Goal: Navigation & Orientation: Find specific page/section

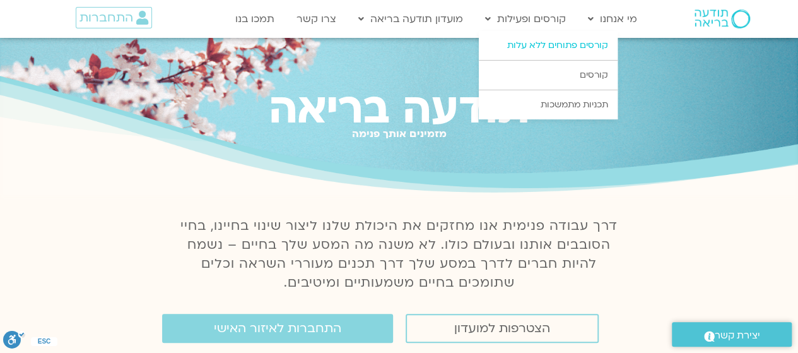
click at [540, 41] on link "קורסים פתוחים ללא עלות" at bounding box center [548, 45] width 139 height 29
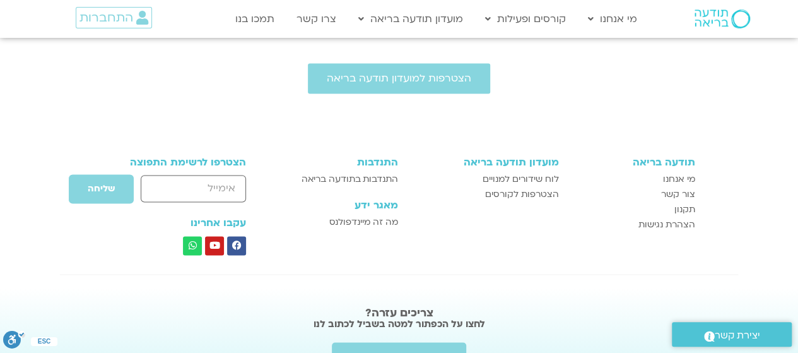
scroll to position [631, 0]
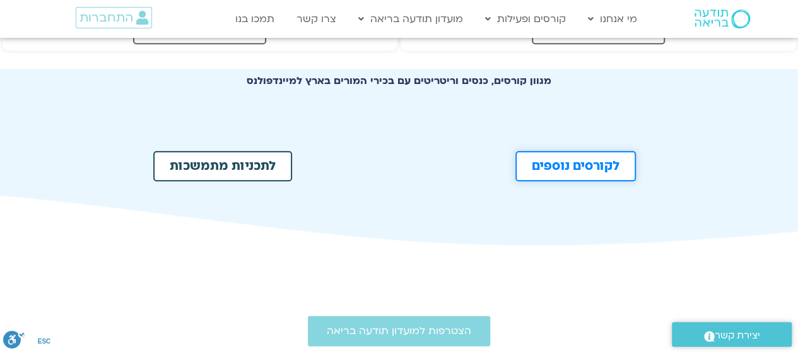
click at [600, 165] on span "לקורסים נוספים" at bounding box center [576, 166] width 88 height 13
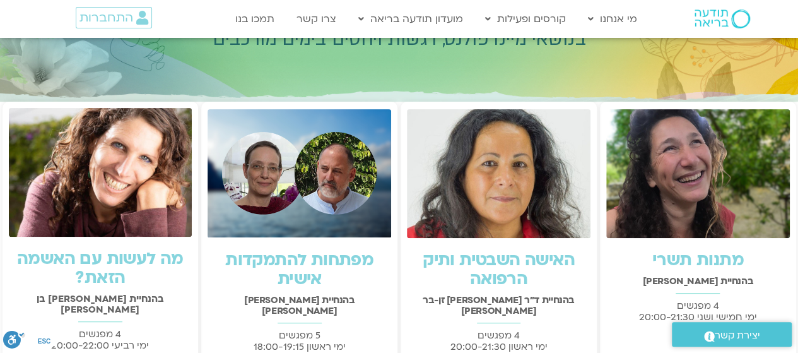
scroll to position [315, 0]
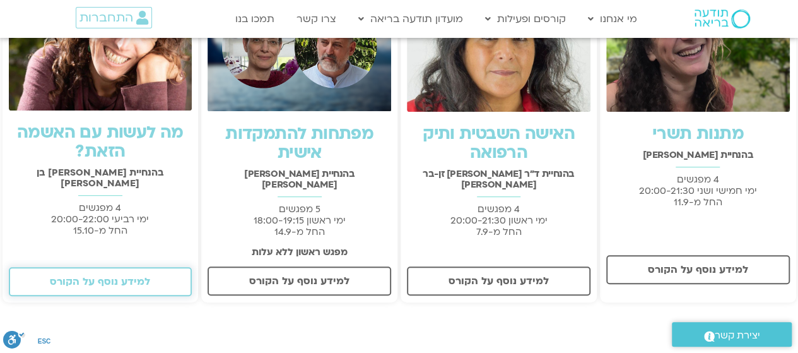
click at [138, 276] on span "למידע נוסף על הקורס" at bounding box center [100, 281] width 100 height 11
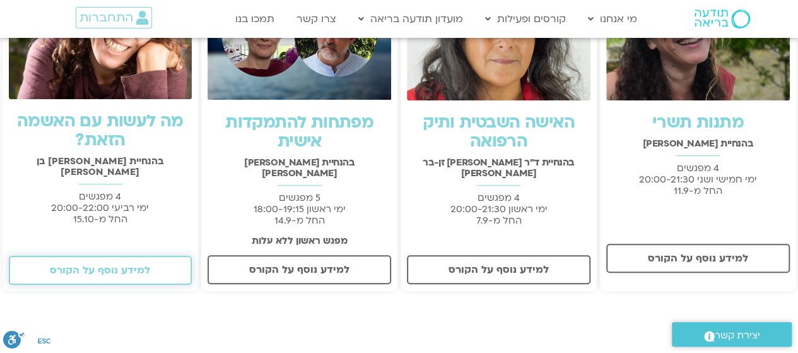
scroll to position [0, 0]
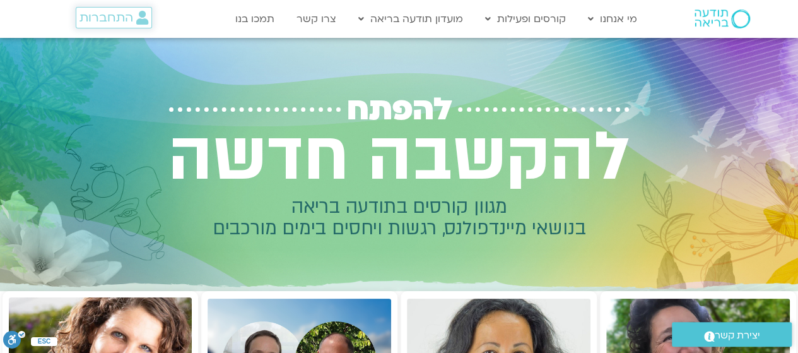
click at [106, 15] on span "התחברות" at bounding box center [106, 18] width 54 height 14
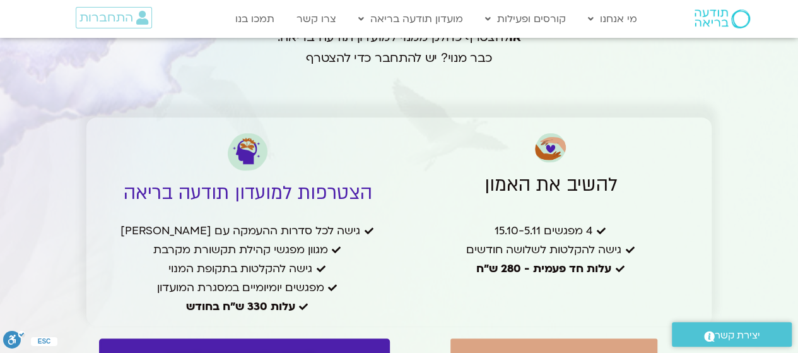
scroll to position [2776, 0]
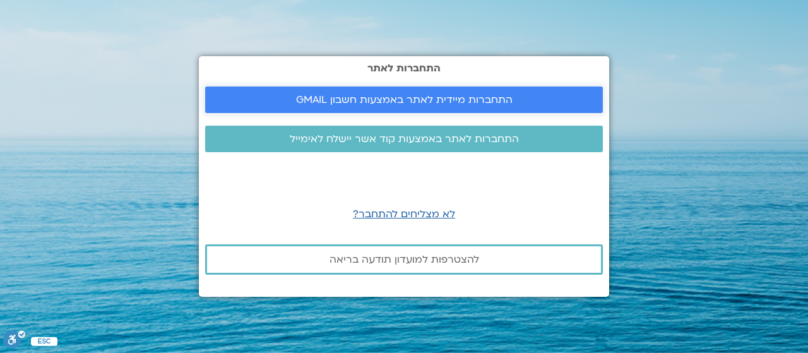
click at [368, 102] on span "התחברות מיידית לאתר באמצעות חשבון GMAIL" at bounding box center [404, 99] width 216 height 11
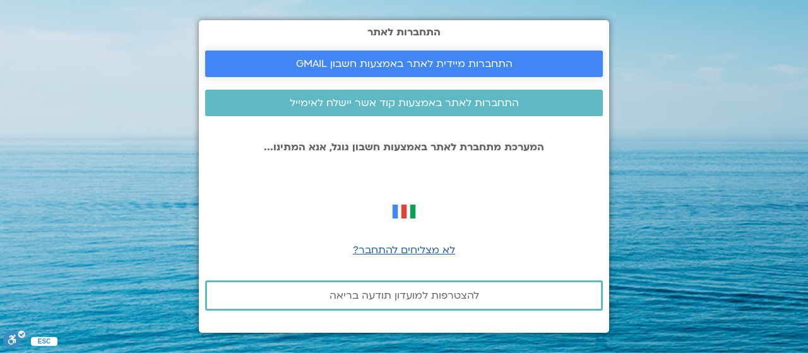
click at [465, 60] on span "התחברות מיידית לאתר באמצעות חשבון GMAIL" at bounding box center [404, 63] width 216 height 11
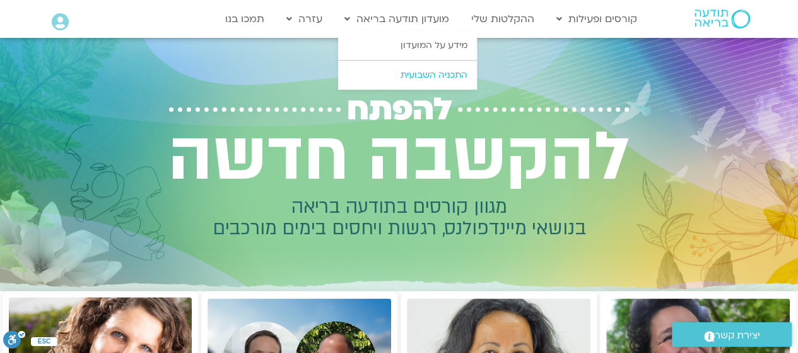
click at [415, 75] on link "התכניה השבועית" at bounding box center [407, 75] width 139 height 29
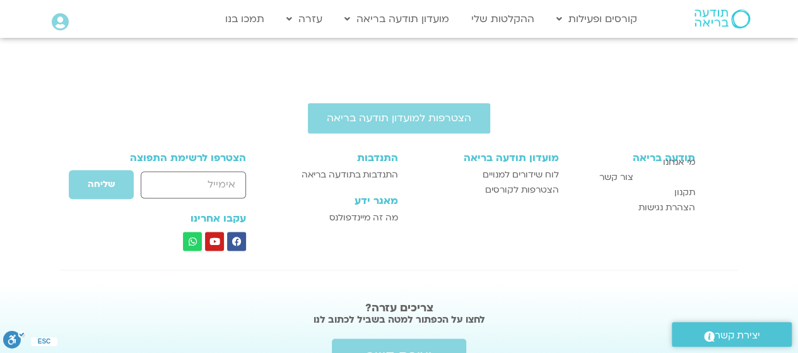
scroll to position [952, 0]
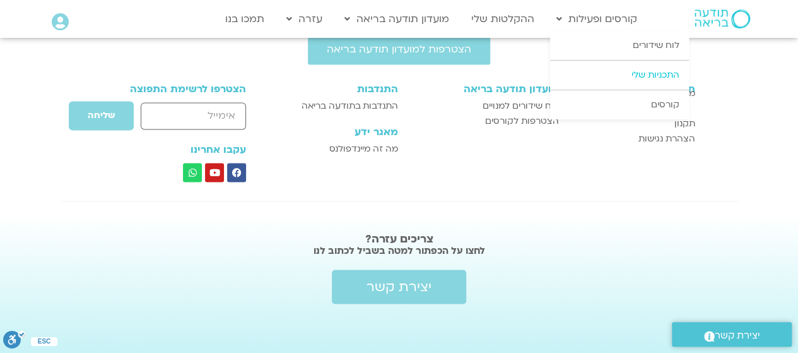
click at [649, 70] on link "התכניות שלי" at bounding box center [619, 75] width 139 height 29
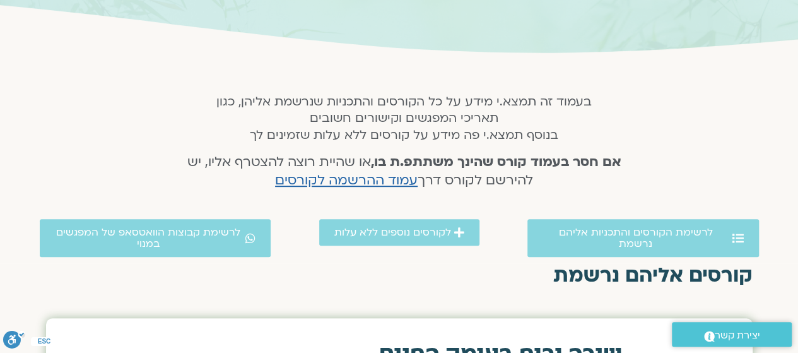
scroll to position [252, 0]
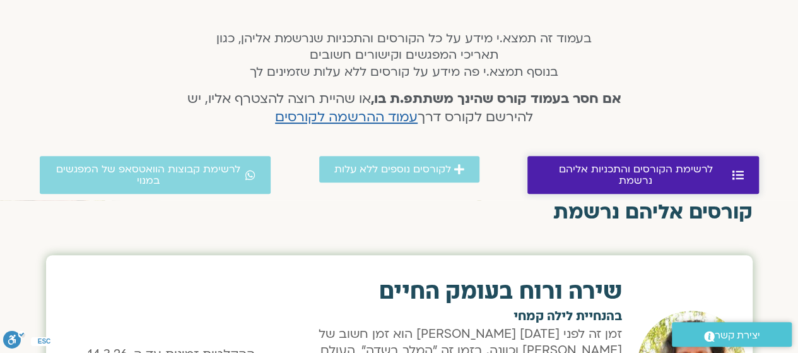
click at [652, 164] on span "לרשימת הקורסים והתכניות אליהם נרשמת" at bounding box center [636, 174] width 187 height 23
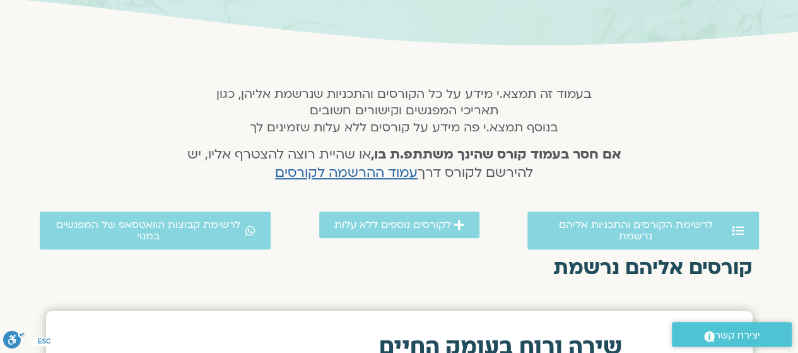
scroll to position [8, 0]
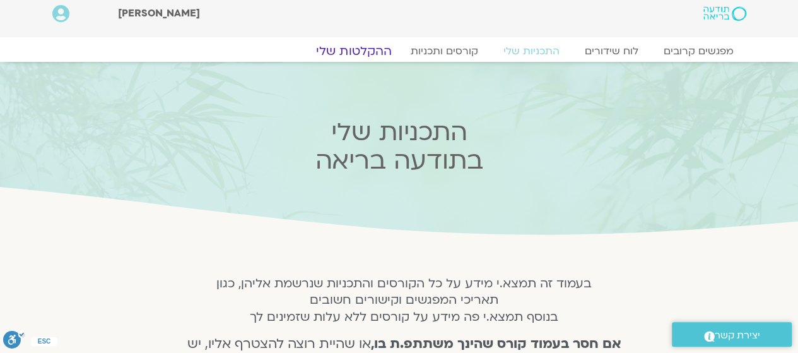
click at [350, 46] on link "ההקלטות שלי" at bounding box center [354, 51] width 106 height 15
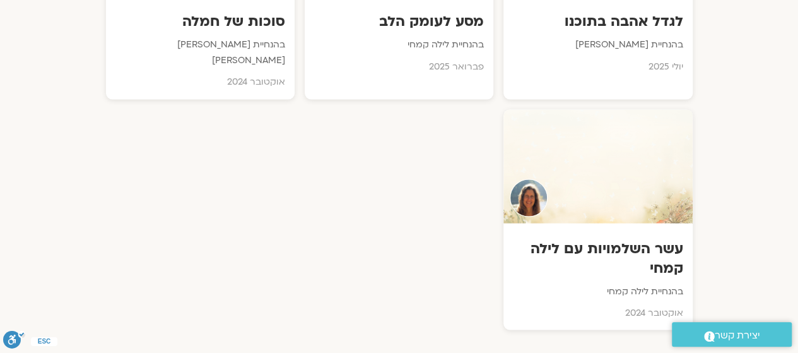
scroll to position [694, 0]
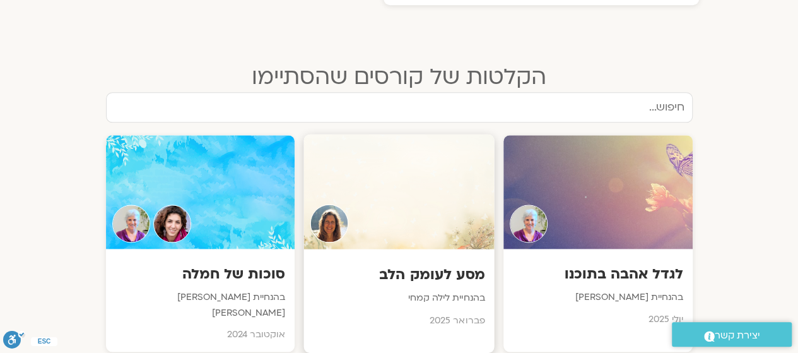
click at [439, 266] on h3 "מסע לעומק הלב" at bounding box center [399, 275] width 172 height 20
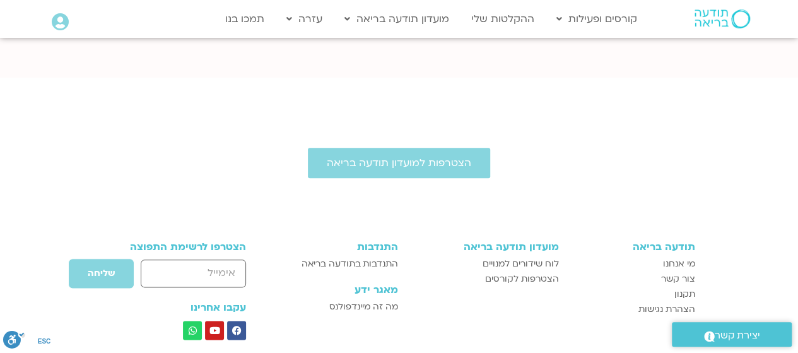
scroll to position [314, 0]
